Goal: Browse casually: Explore the website without a specific task or goal

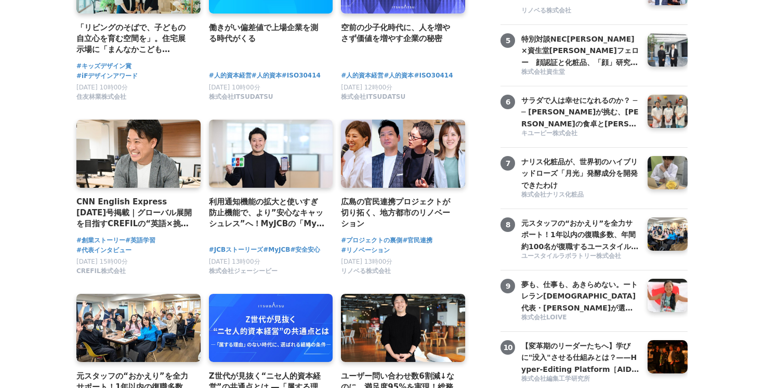
scroll to position [350, 0]
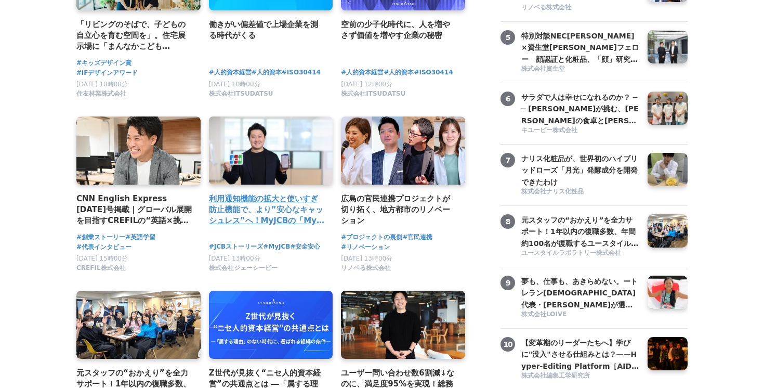
click at [260, 151] on link at bounding box center [271, 151] width 130 height 72
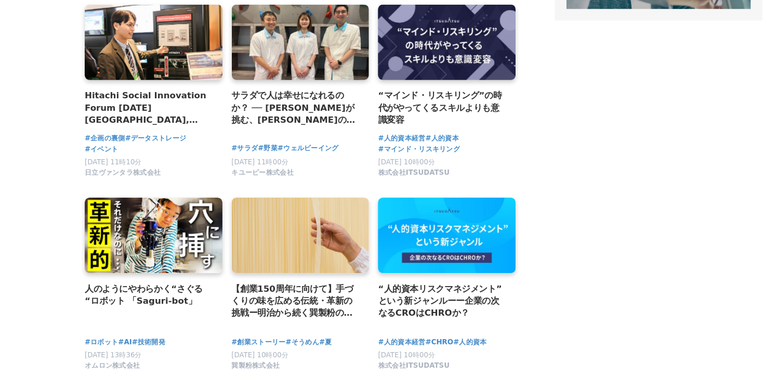
scroll to position [0, 0]
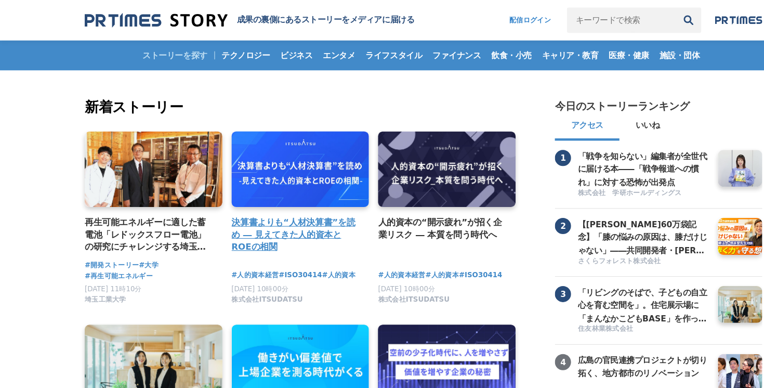
click at [245, 137] on link at bounding box center [271, 153] width 130 height 72
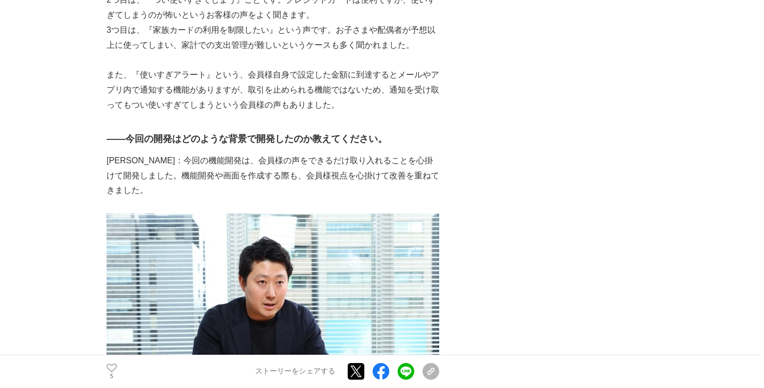
scroll to position [1597, 0]
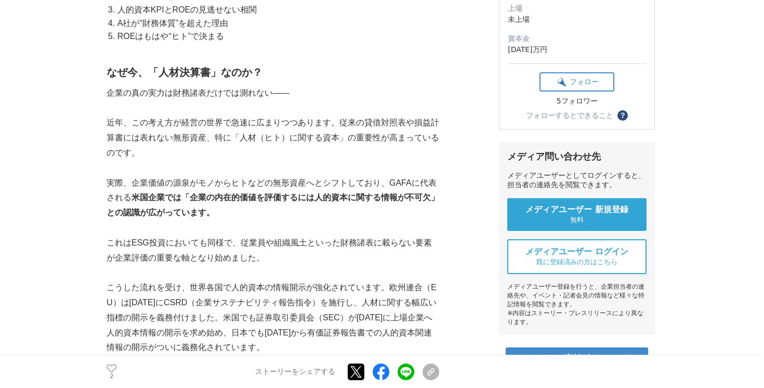
scroll to position [246, 0]
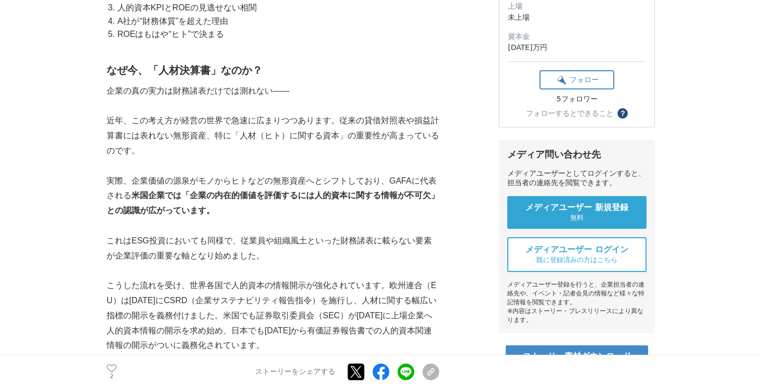
click at [190, 22] on li "A社が“財務体質”を超えた理由" at bounding box center [277, 22] width 324 height 14
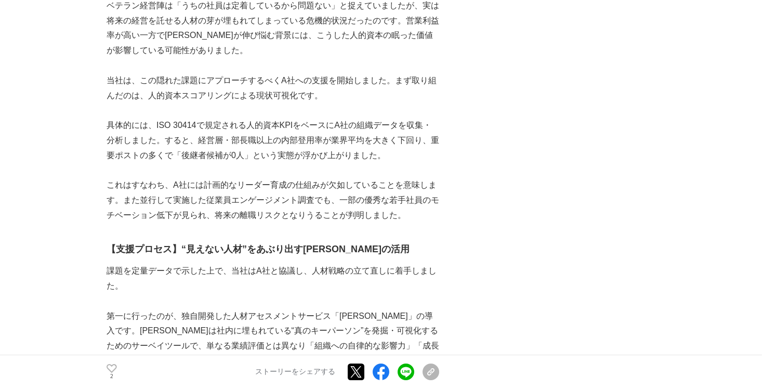
scroll to position [0, 0]
